Goal: Use online tool/utility: Use online tool/utility

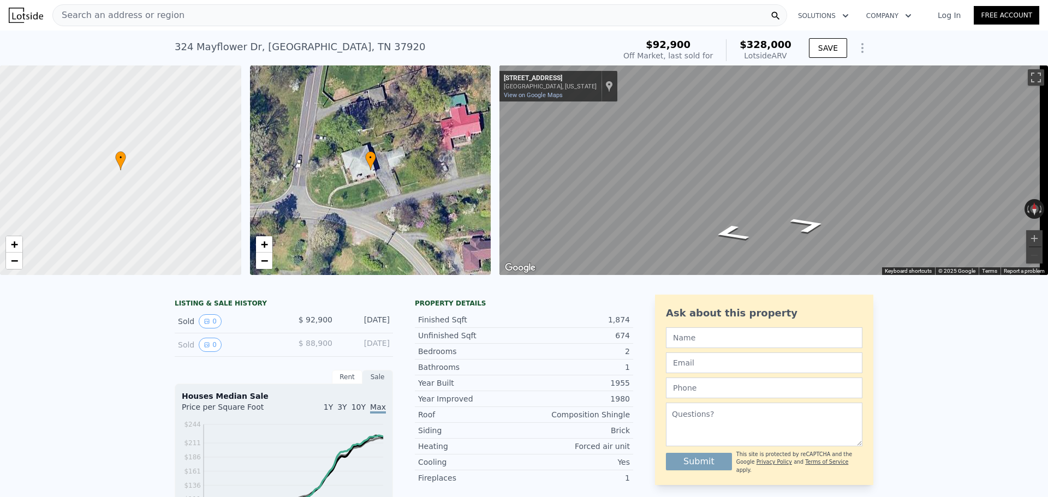
click at [168, 9] on span "Search an address or region" at bounding box center [119, 15] width 132 height 13
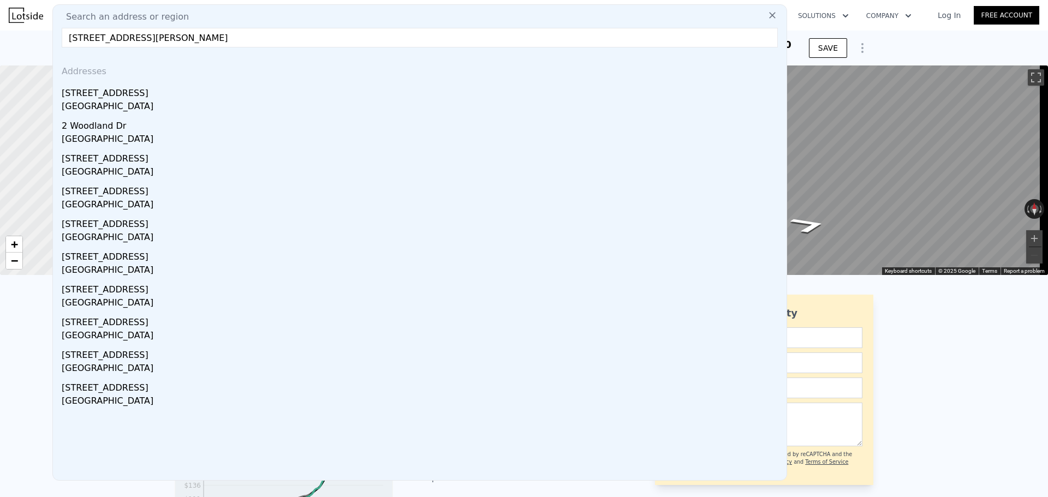
click at [116, 39] on input "[STREET_ADDRESS][PERSON_NAME]" at bounding box center [420, 38] width 716 height 20
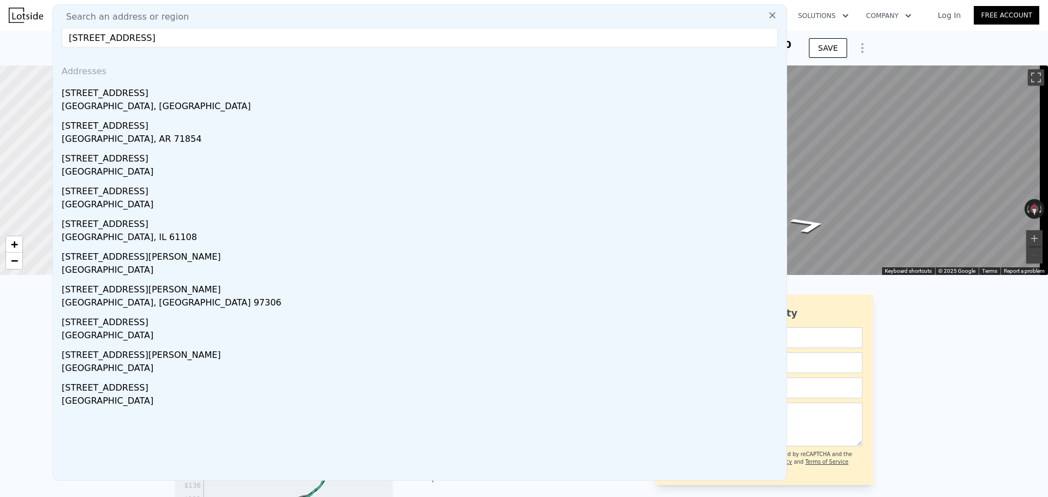
type input "[STREET_ADDRESS][PERSON_NAME]"
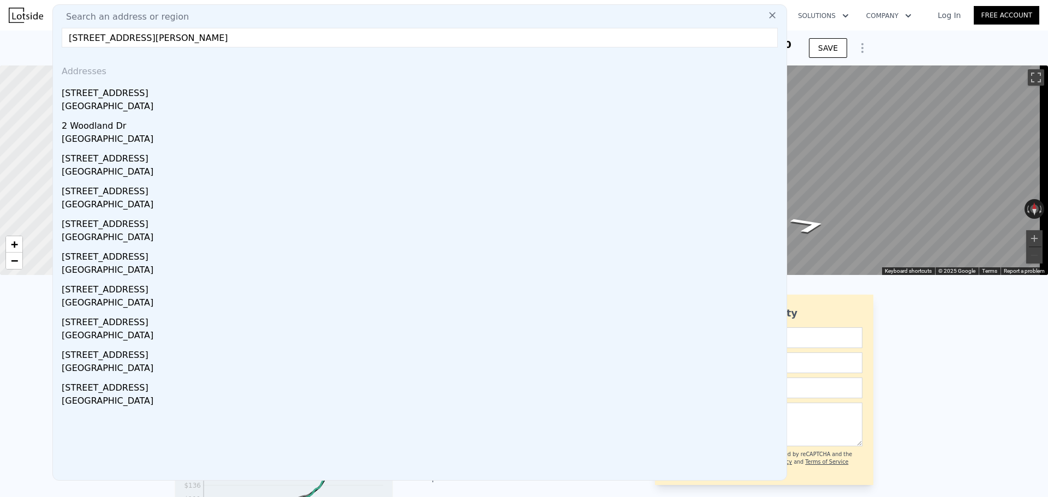
drag, startPoint x: 176, startPoint y: 38, endPoint x: 56, endPoint y: 40, distance: 120.1
click at [56, 40] on div "Search an address or region [GEOGRAPHIC_DATA][PERSON_NAME] dr w Addresses [STRE…" at bounding box center [419, 242] width 735 height 477
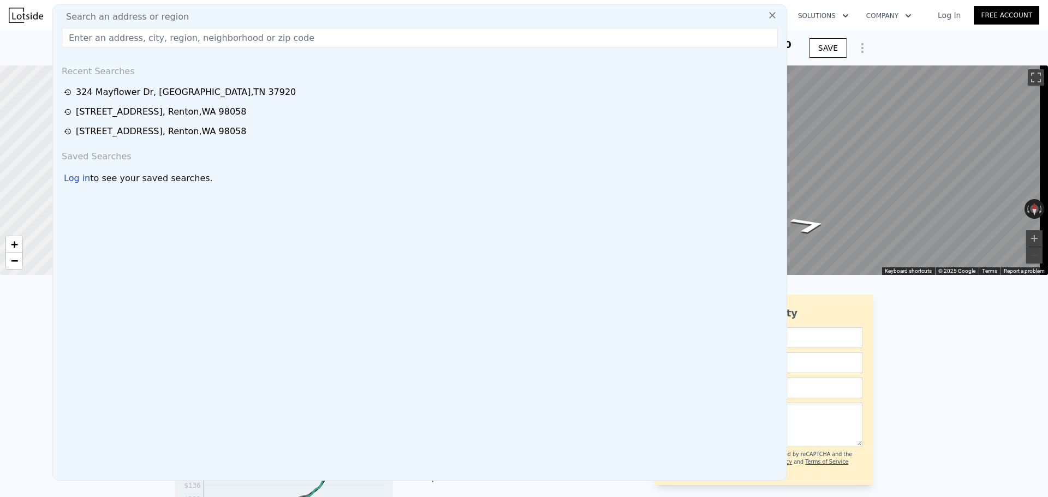
click at [155, 38] on input "text" at bounding box center [420, 38] width 716 height 20
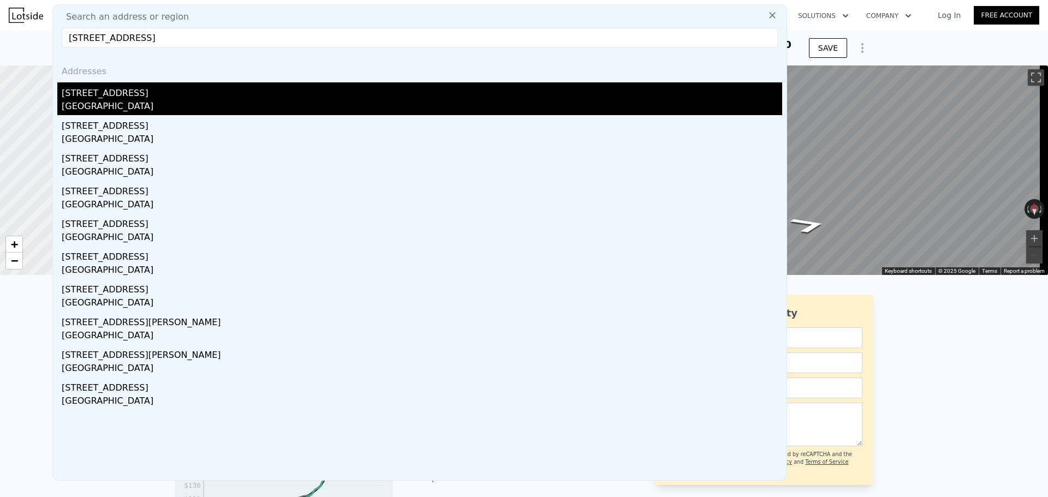
type input "[STREET_ADDRESS]"
click at [122, 98] on div "[STREET_ADDRESS]" at bounding box center [422, 90] width 721 height 17
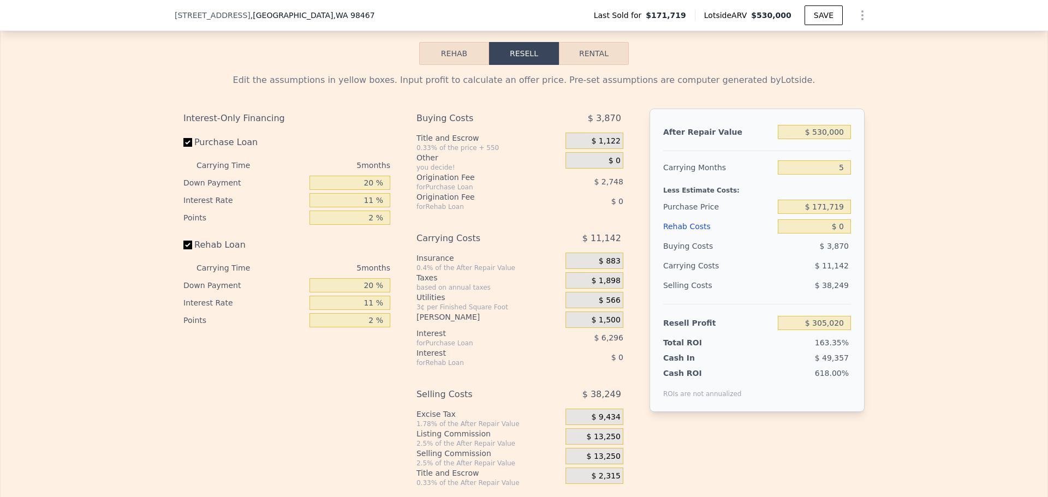
scroll to position [1689, 0]
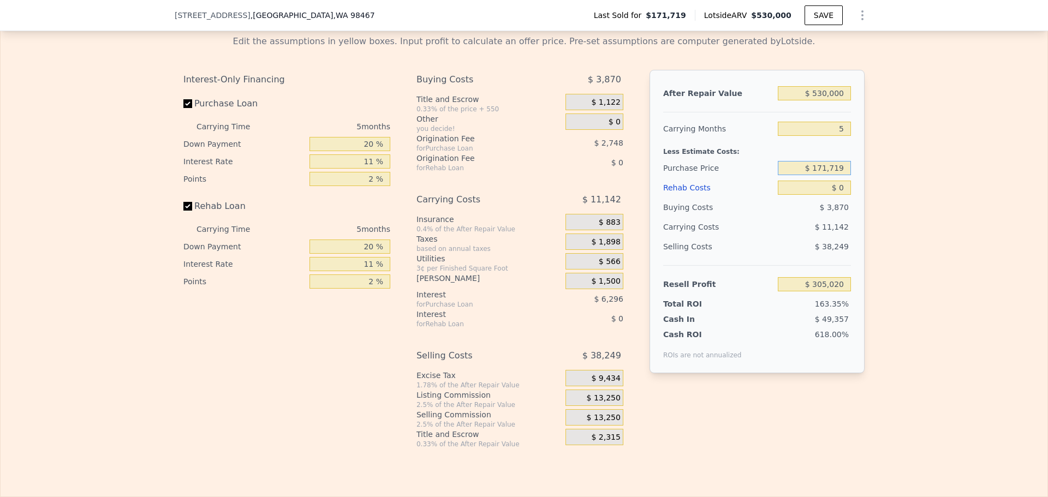
click at [830, 175] on input "$ 171,719" at bounding box center [814, 168] width 73 height 14
type input "$ 475,000"
click at [840, 136] on input "5" at bounding box center [814, 129] width 73 height 14
type input "-$ 15,243"
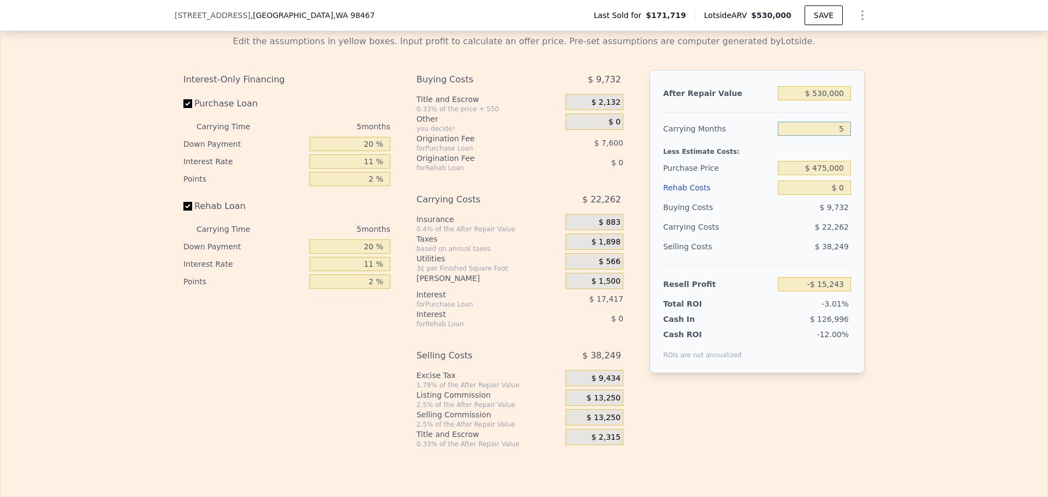
drag, startPoint x: 840, startPoint y: 144, endPoint x: 823, endPoint y: 143, distance: 16.9
click at [823, 136] on input "5" at bounding box center [814, 129] width 73 height 14
type input "4"
type input "-$ 10,791"
type input "4"
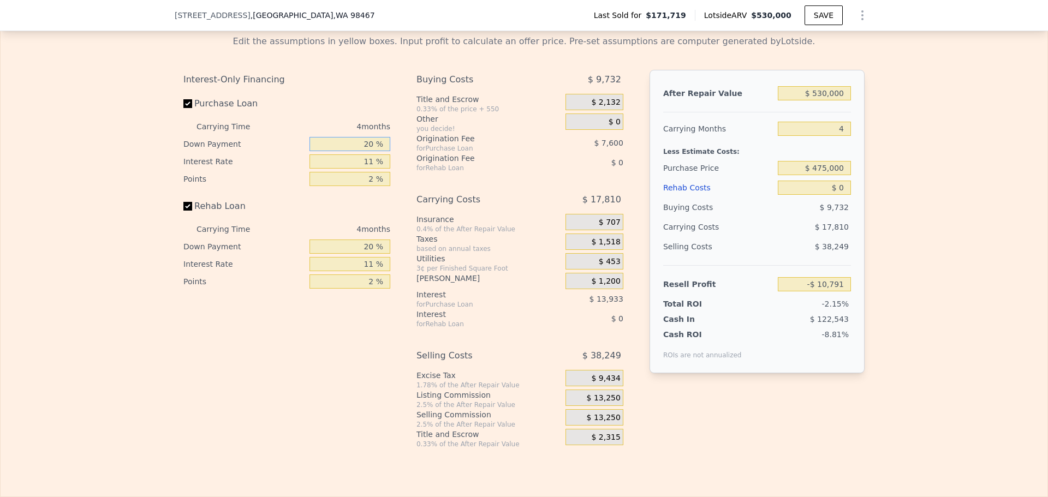
click at [365, 151] on input "20 %" at bounding box center [350, 144] width 81 height 14
type input "10 %"
type input "1 %"
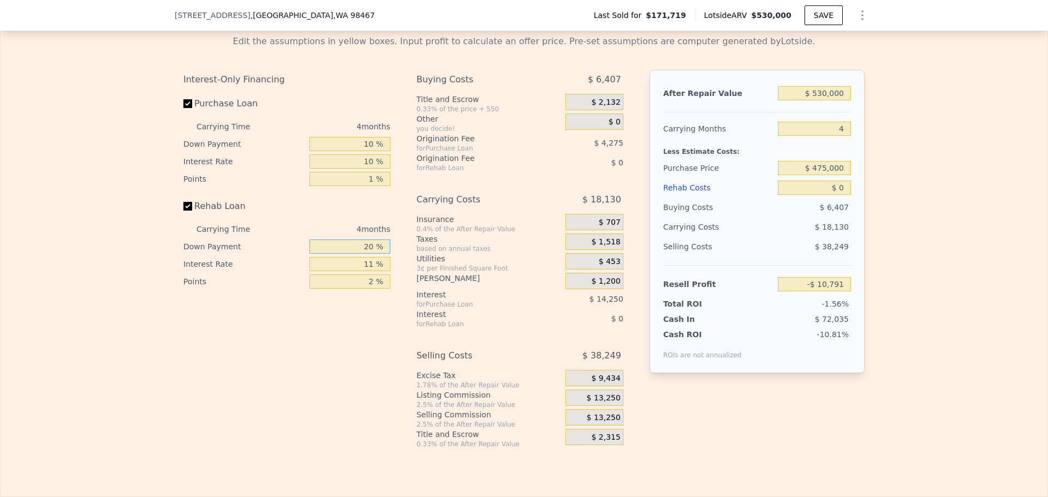
type input "-$ 7,786"
type input "10 %"
type input "1 %"
click at [610, 403] on span "$ 13,250" at bounding box center [604, 399] width 34 height 10
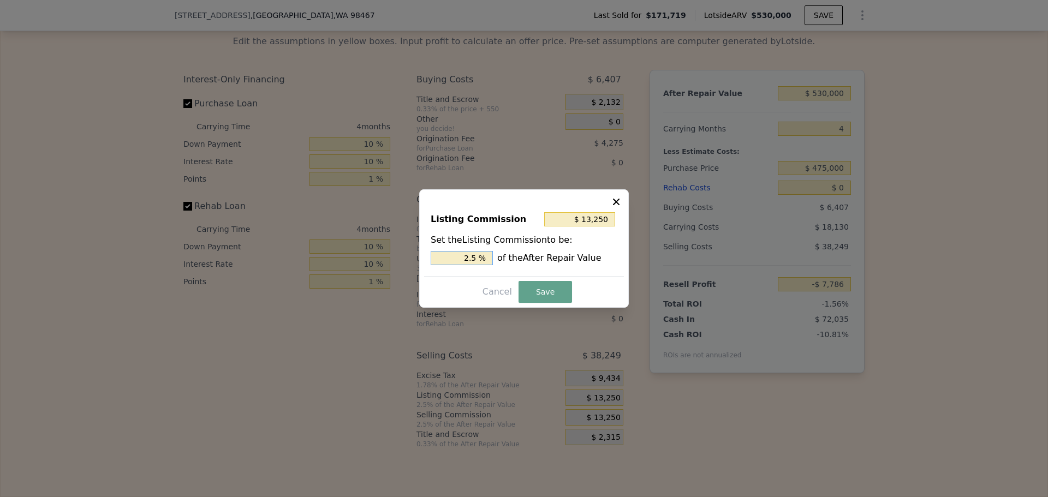
drag, startPoint x: 471, startPoint y: 258, endPoint x: 477, endPoint y: 257, distance: 6.0
click at [477, 257] on input "2.5 %" at bounding box center [462, 258] width 62 height 14
type input "$ 10,600"
type input "2 %"
drag, startPoint x: 534, startPoint y: 295, endPoint x: 539, endPoint y: 288, distance: 9.0
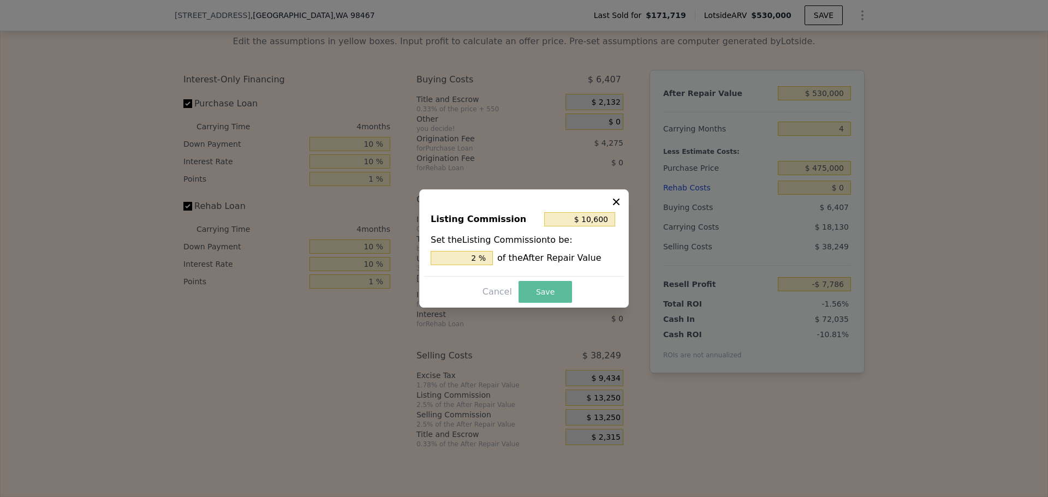
click at [534, 295] on button "Save" at bounding box center [546, 292] width 54 height 22
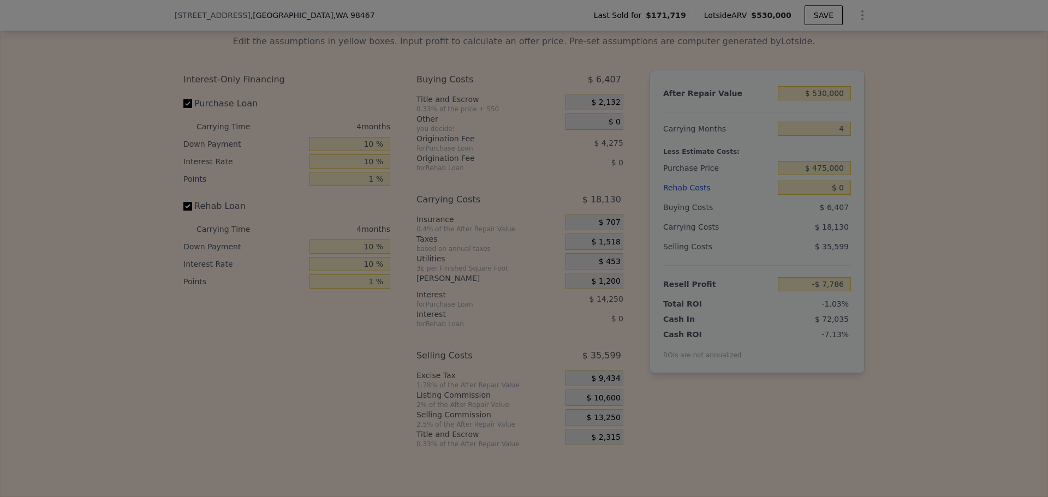
type input "-$ 5,136"
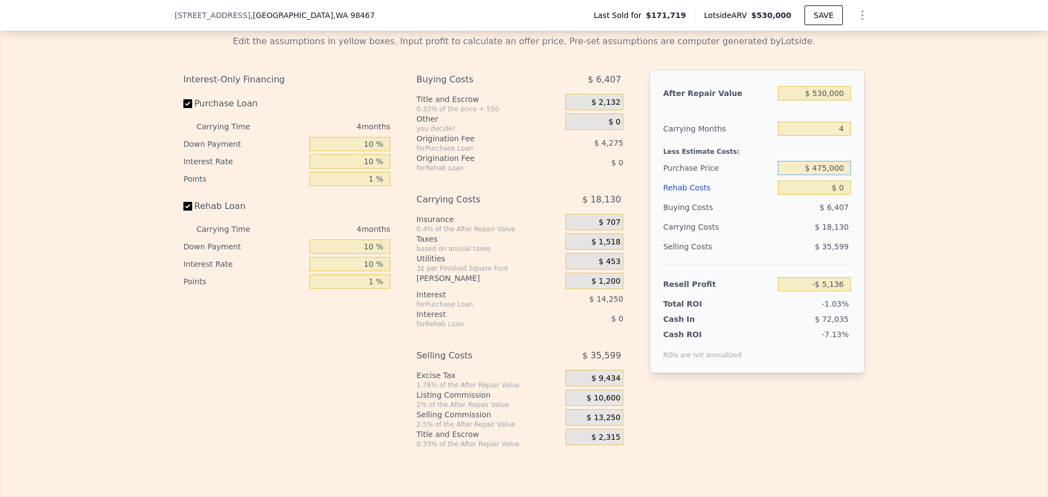
click at [823, 175] on input "$ 475,000" at bounding box center [814, 168] width 73 height 14
type input "$ 405,000"
click at [934, 146] on div "Edit the assumptions in yellow boxes. Input profit to calculate an offer price.…" at bounding box center [524, 237] width 1047 height 423
type input "$ 67,827"
click at [825, 175] on input "$ 405,000" at bounding box center [814, 168] width 73 height 14
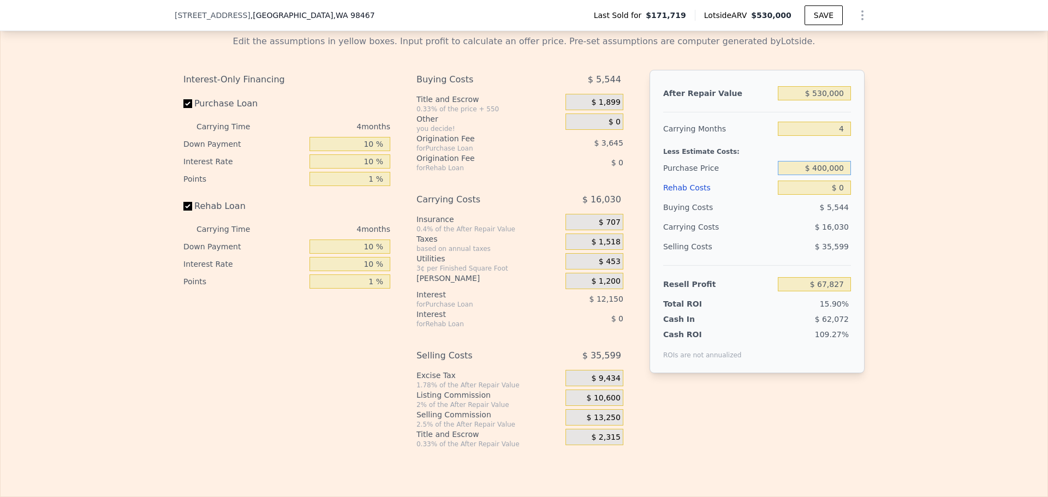
type input "$ 400,000"
click at [843, 195] on input "$ 0" at bounding box center [814, 188] width 73 height 14
type input "$ 73,041"
type input "$ 3,100"
type input "$ 73,010"
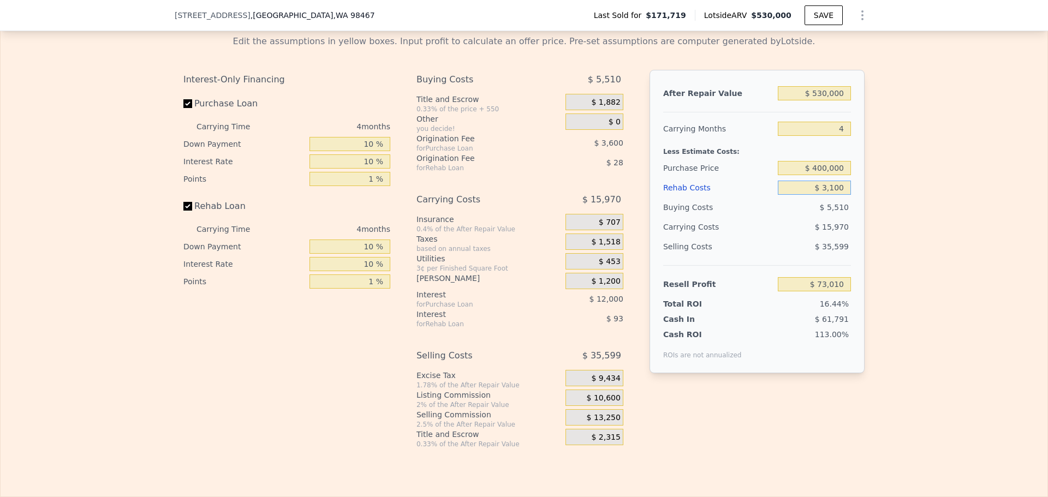
type input "$ 31,000"
type input "$ 40,830"
type input "$ 31,000"
click at [938, 236] on div "Edit the assumptions in yellow boxes. Input profit to calculate an offer price.…" at bounding box center [524, 237] width 1047 height 423
drag, startPoint x: 813, startPoint y: 182, endPoint x: 819, endPoint y: 183, distance: 6.6
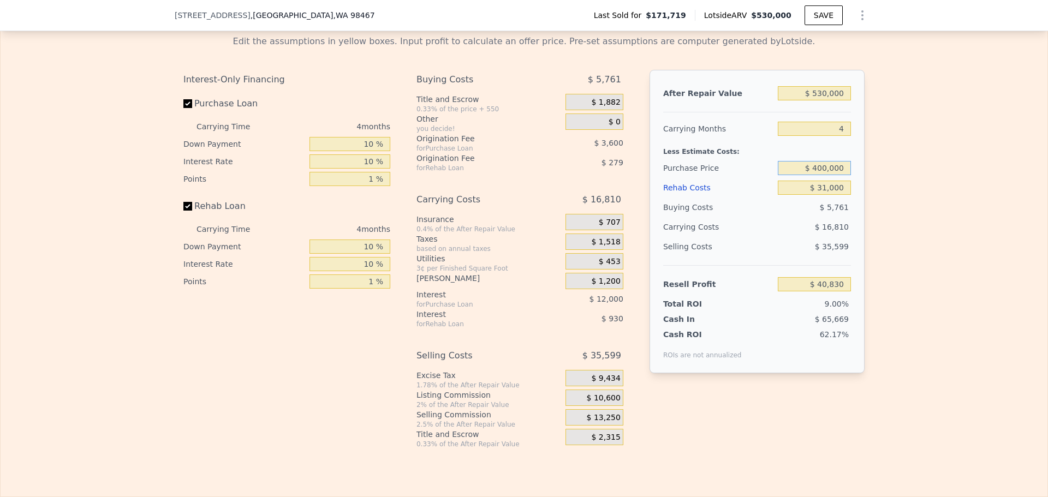
click at [819, 175] on input "$ 400,000" at bounding box center [814, 168] width 73 height 14
drag, startPoint x: 814, startPoint y: 183, endPoint x: 822, endPoint y: 183, distance: 8.2
click at [822, 175] on input "$ 400,000" at bounding box center [814, 168] width 73 height 14
type input "$ 390,000"
click at [930, 198] on div "Edit the assumptions in yellow boxes. Input profit to calculate an offer price.…" at bounding box center [524, 237] width 1047 height 423
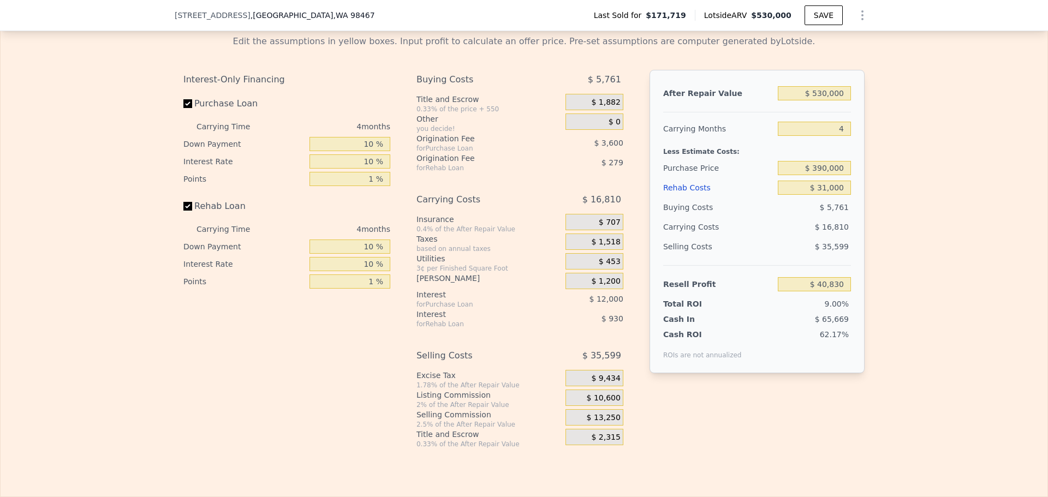
type input "$ 51,253"
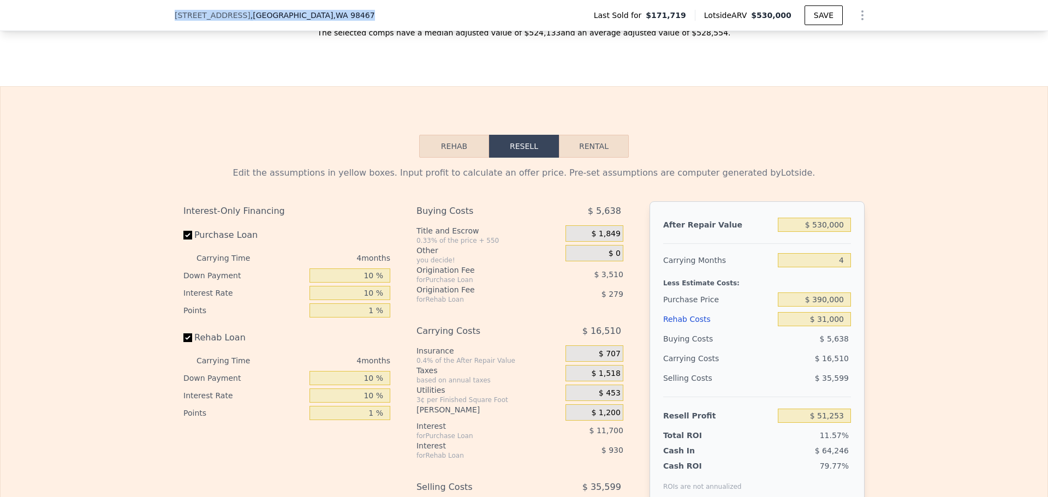
scroll to position [1508, 0]
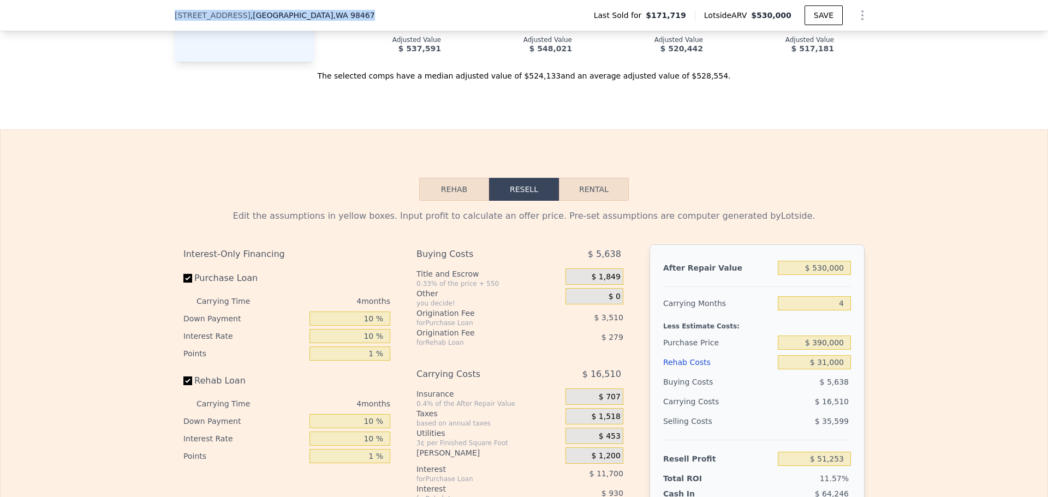
drag, startPoint x: 353, startPoint y: 13, endPoint x: 164, endPoint y: 5, distance: 188.5
click at [164, 5] on div "[STREET_ADDRESS] Last Sold for $171,719 Lotside ARV $530,000 SAVE" at bounding box center [524, 15] width 1048 height 31
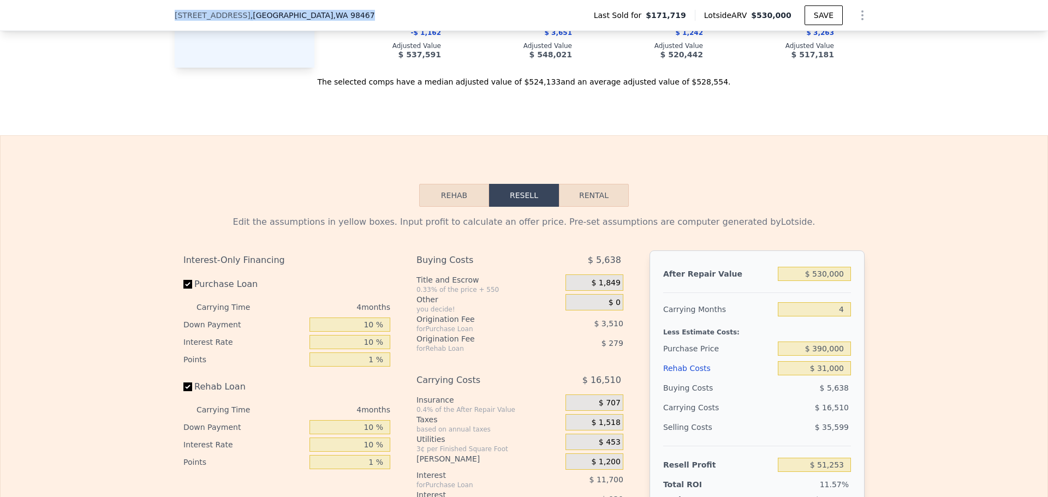
copy div "[STREET_ADDRESS]"
type input "5"
type input "$ 0"
type input "$ 305,020"
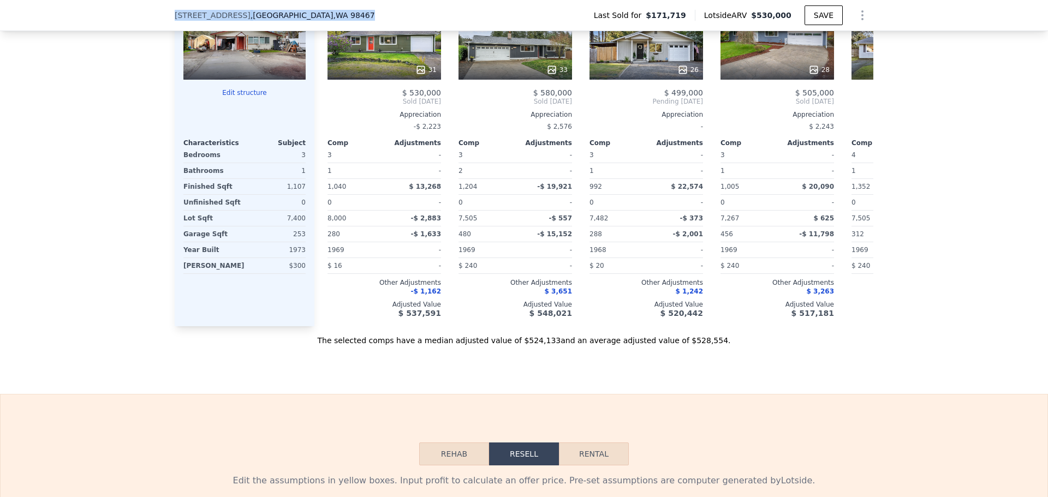
scroll to position [1180, 0]
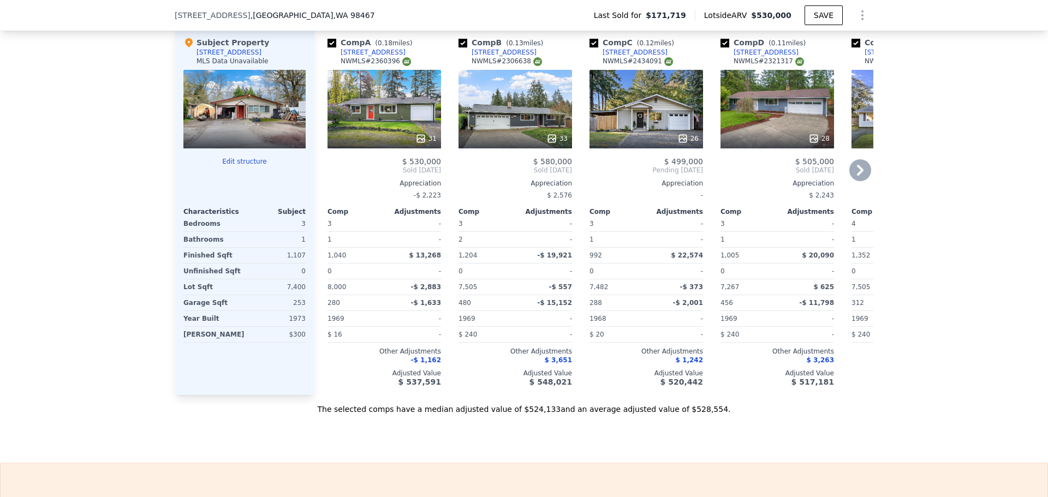
click at [551, 142] on icon at bounding box center [551, 138] width 11 height 11
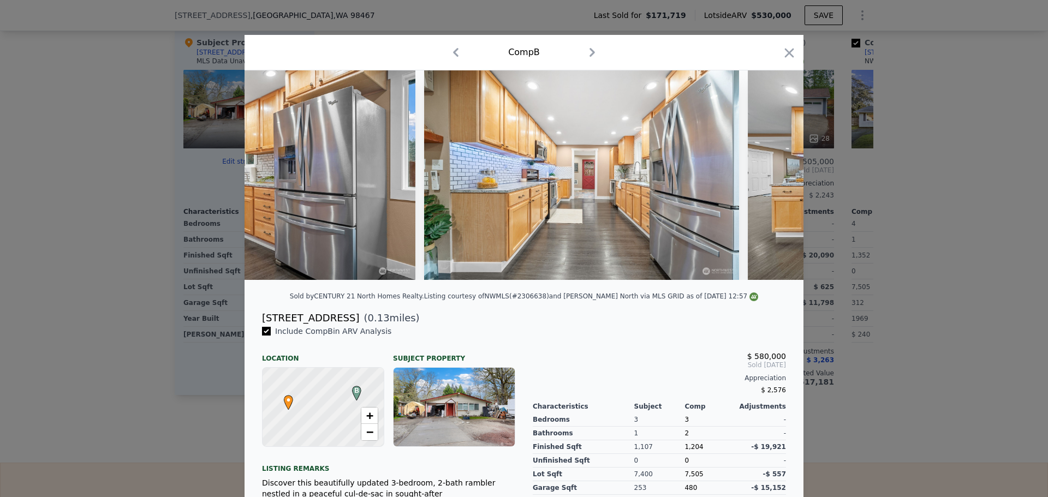
scroll to position [0, 3256]
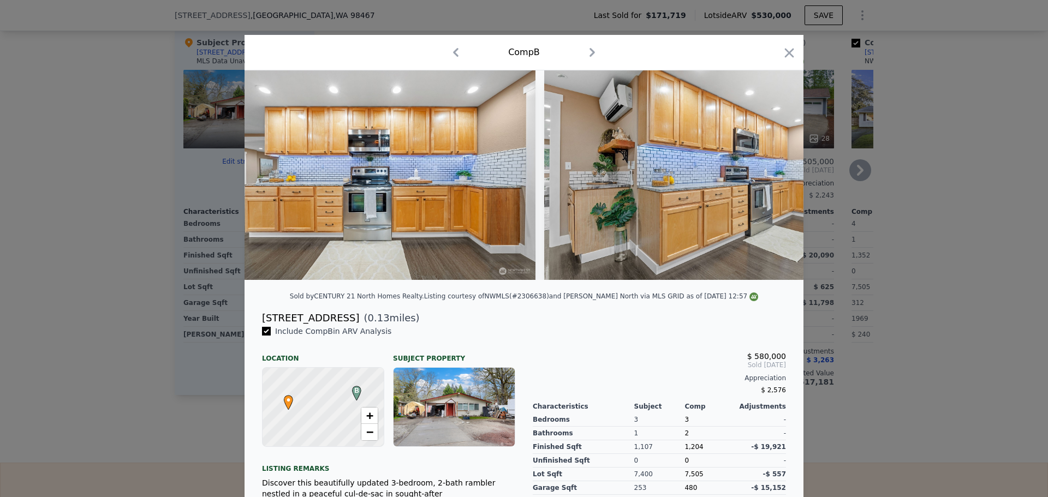
click at [785, 49] on icon "button" at bounding box center [789, 52] width 9 height 9
